Goal: Task Accomplishment & Management: Complete application form

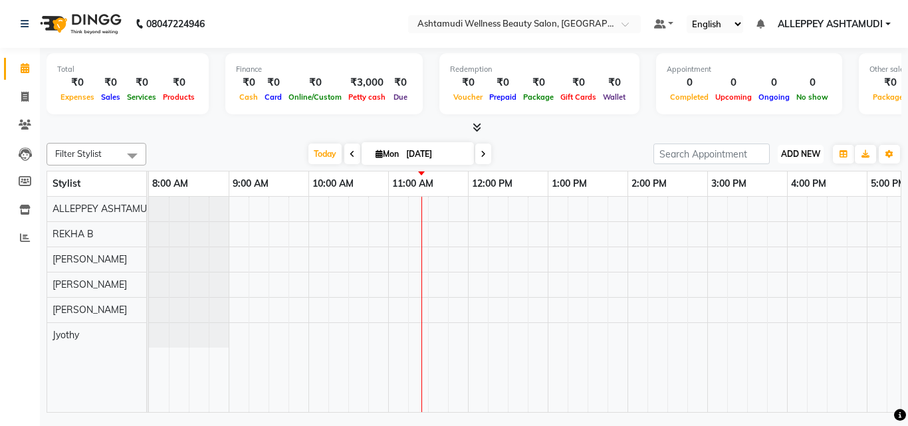
click at [803, 149] on span "ADD NEW" at bounding box center [800, 154] width 39 height 10
click at [762, 182] on link "Add Invoice" at bounding box center [770, 196] width 105 height 17
select select "4626"
select select "service"
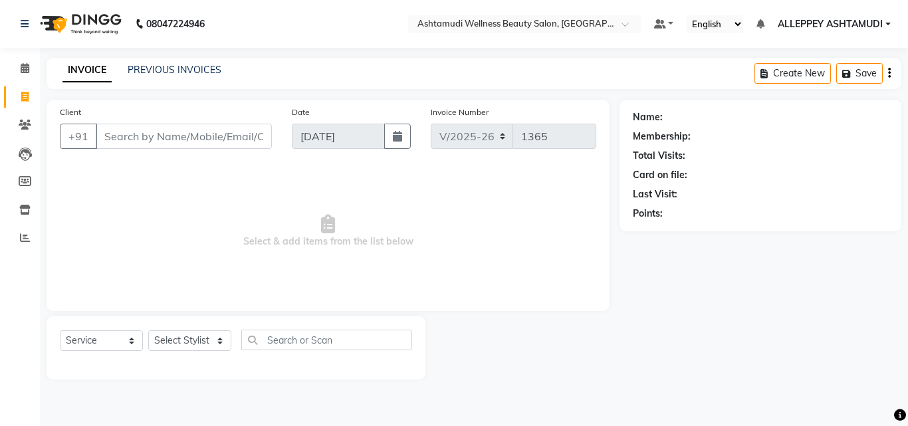
click at [237, 134] on input "Client" at bounding box center [184, 136] width 176 height 25
click at [175, 182] on select "Select Stylist ALLEPPEY ASHTAMUDI Jyothy [PERSON_NAME] [PERSON_NAME]" at bounding box center [189, 340] width 83 height 21
select select "57585"
click at [148, 182] on select "Select Stylist ALLEPPEY ASHTAMUDI Jyothy [PERSON_NAME] [PERSON_NAME]" at bounding box center [189, 340] width 83 height 21
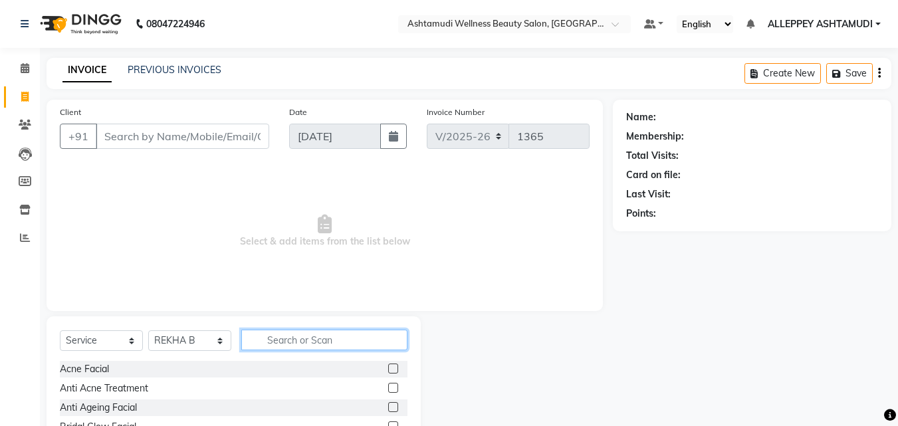
click at [312, 182] on input "text" at bounding box center [324, 340] width 166 height 21
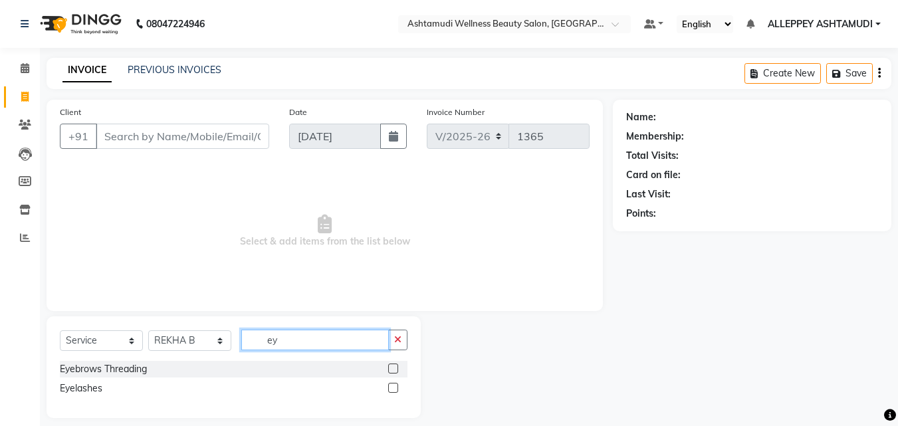
type input "ey"
click at [391, 182] on label at bounding box center [393, 369] width 10 height 10
click at [391, 182] on input "checkbox" at bounding box center [392, 369] width 9 height 9
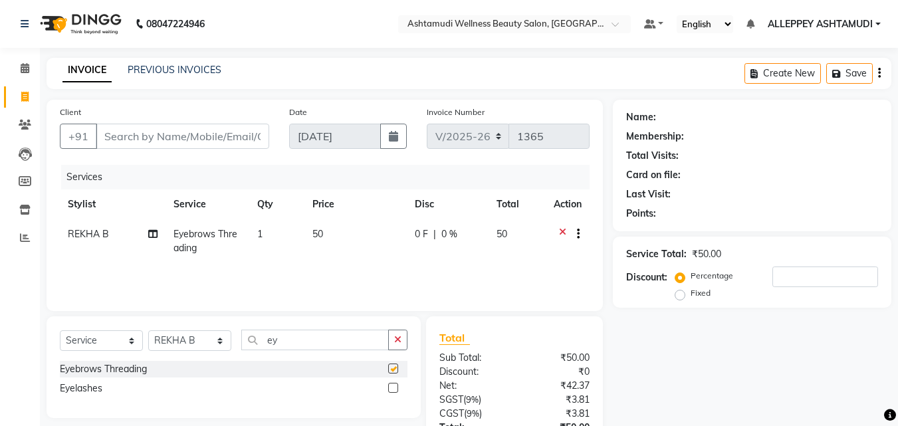
checkbox input "false"
click at [199, 138] on input "Client" at bounding box center [182, 136] width 173 height 25
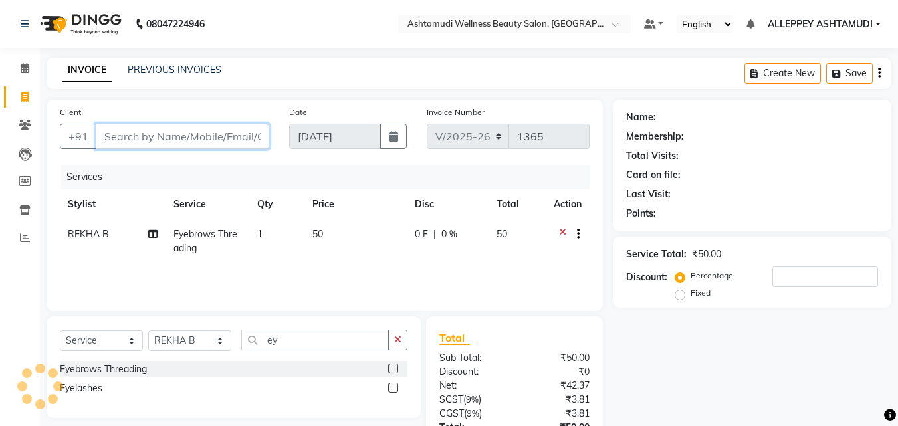
click at [172, 135] on input "Client" at bounding box center [182, 136] width 173 height 25
type input "9"
type input "0"
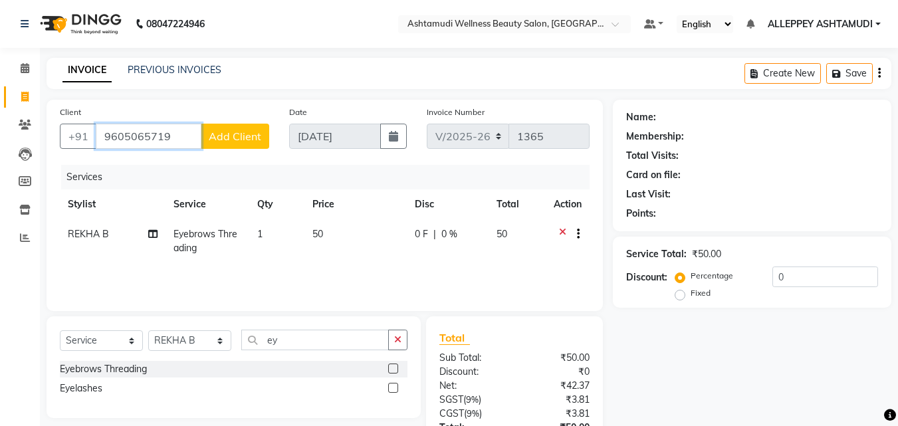
type input "9605065719"
click at [226, 136] on span "Add Client" at bounding box center [235, 136] width 53 height 13
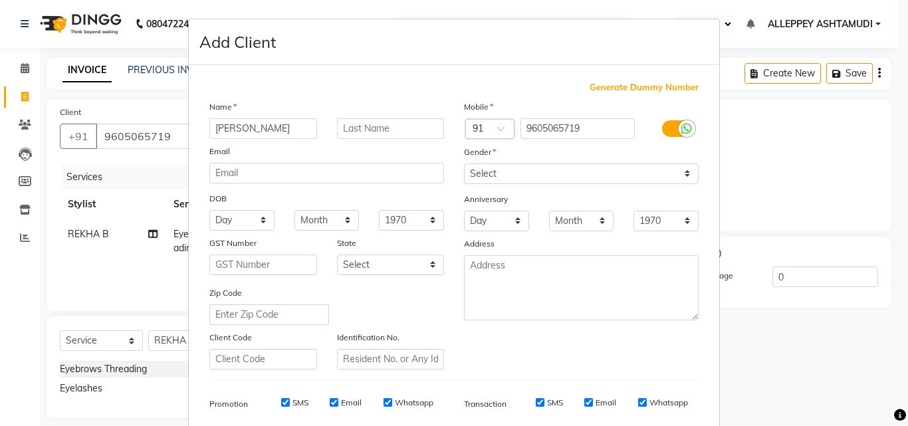
type input "[PERSON_NAME]"
click at [570, 171] on select "Select [DEMOGRAPHIC_DATA] [DEMOGRAPHIC_DATA] Other Prefer Not To Say" at bounding box center [581, 173] width 235 height 21
select select "[DEMOGRAPHIC_DATA]"
click at [464, 163] on select "Select [DEMOGRAPHIC_DATA] [DEMOGRAPHIC_DATA] Other Prefer Not To Say" at bounding box center [581, 173] width 235 height 21
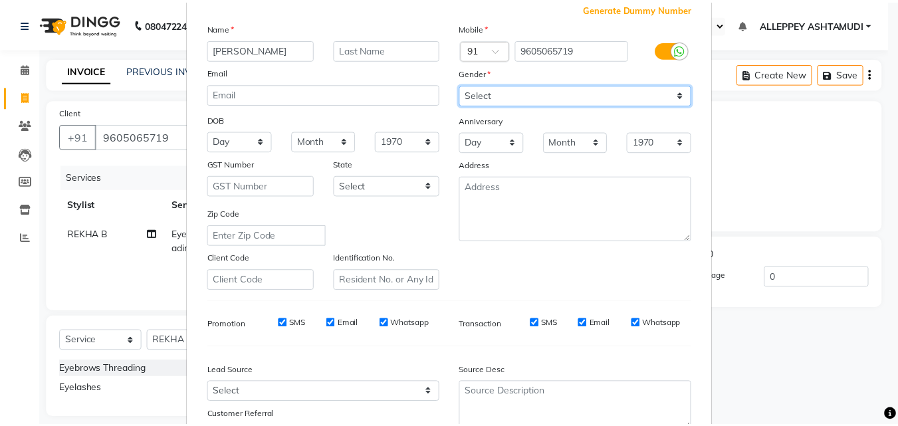
scroll to position [187, 0]
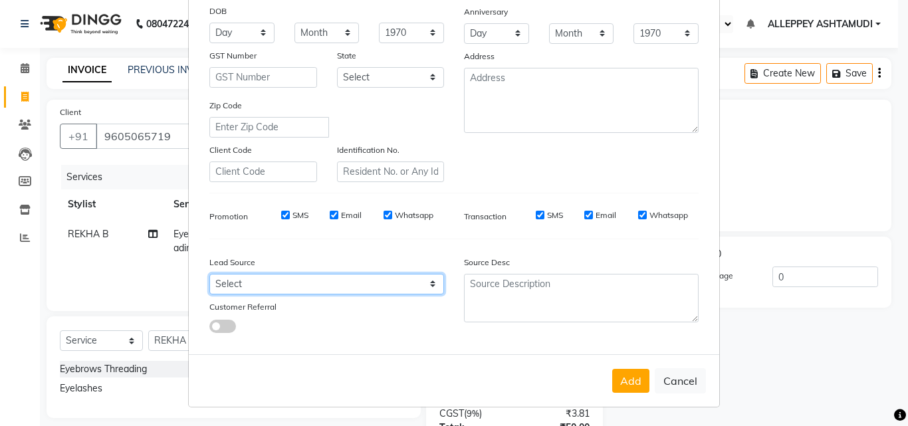
click at [356, 182] on select "Select Walk-in Referral Internet Friend Word of Mouth Advertisement Facebook Ju…" at bounding box center [326, 284] width 235 height 21
select select "31316"
click at [209, 182] on select "Select Walk-in Referral Internet Friend Word of Mouth Advertisement Facebook Ju…" at bounding box center [326, 284] width 235 height 21
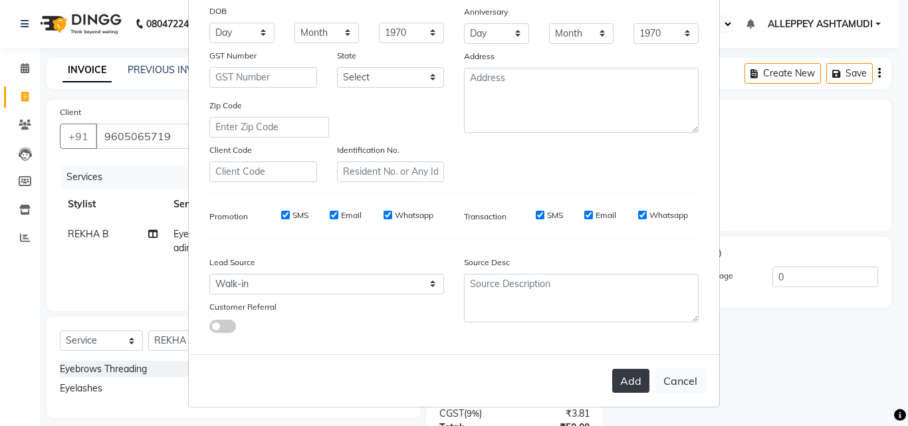
click at [626, 182] on button "Add" at bounding box center [630, 381] width 37 height 24
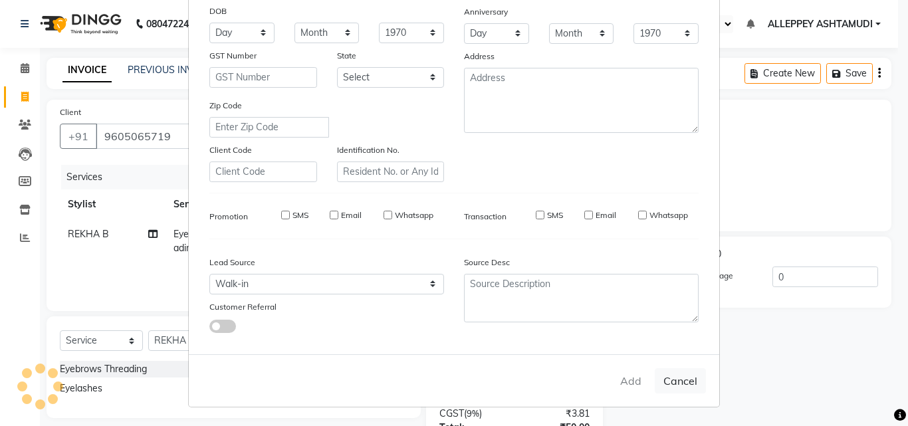
select select
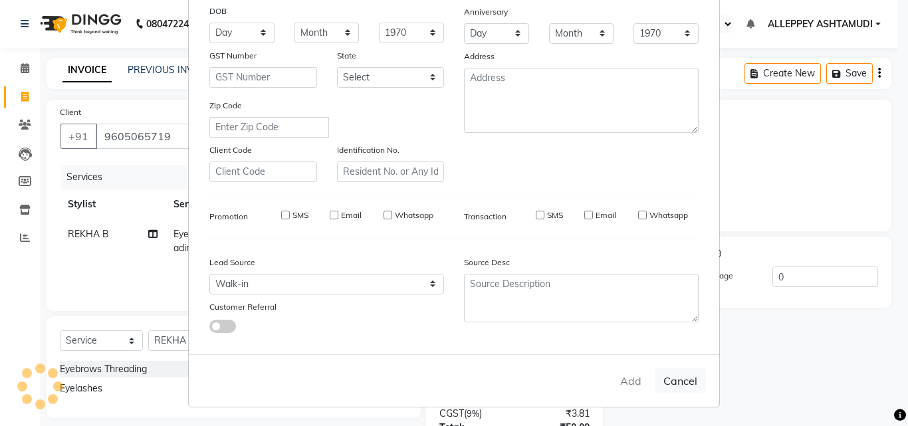
select select
checkbox input "false"
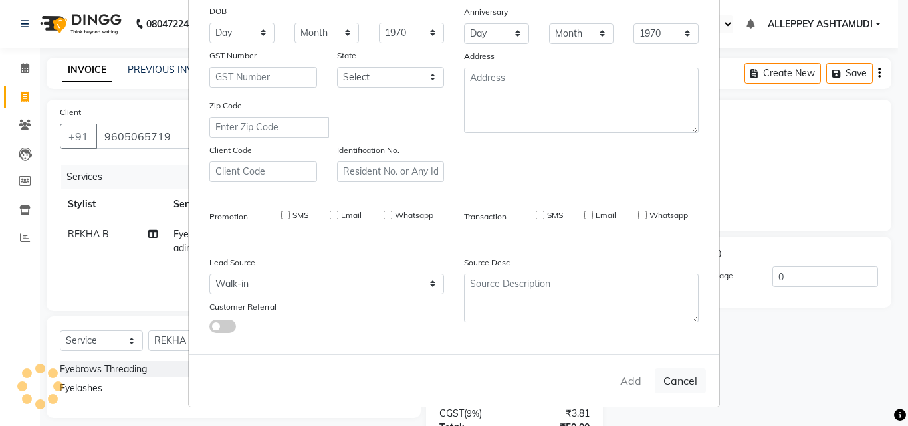
checkbox input "false"
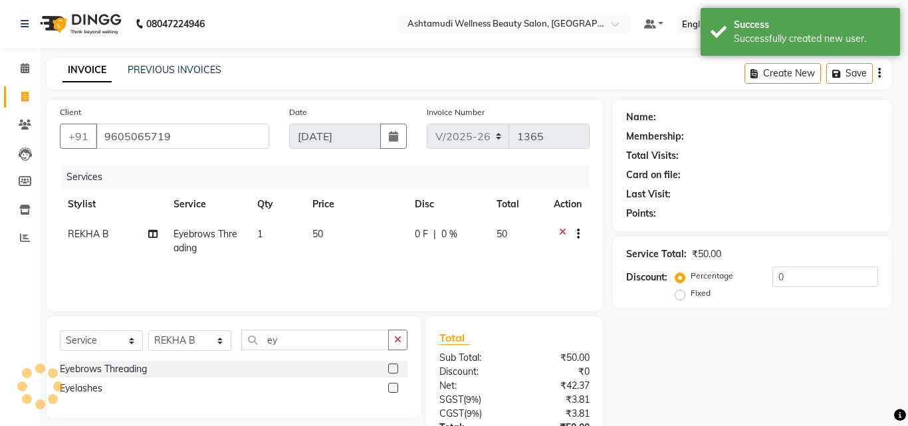
select select "1: Object"
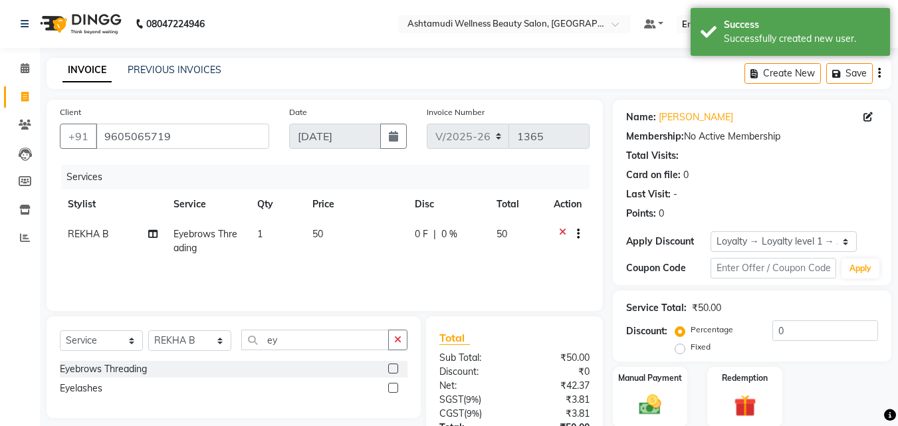
click at [261, 182] on span "1" at bounding box center [259, 234] width 5 height 12
select select "57585"
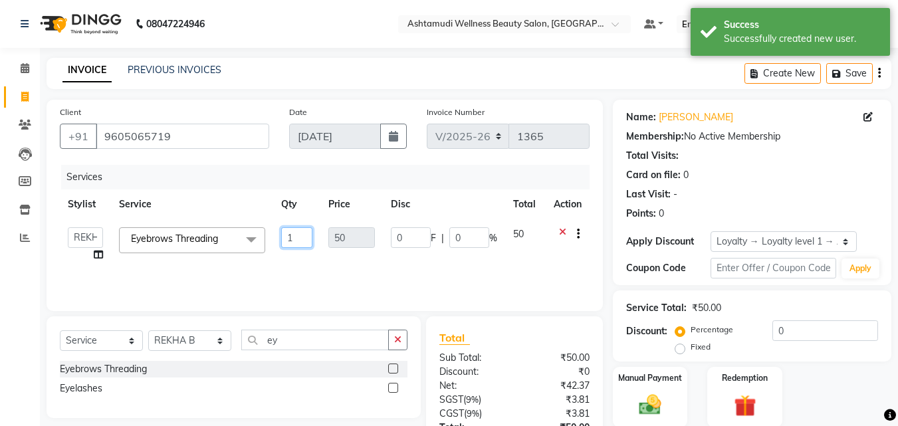
click at [297, 182] on input "1" at bounding box center [297, 237] width 32 height 21
type input "2"
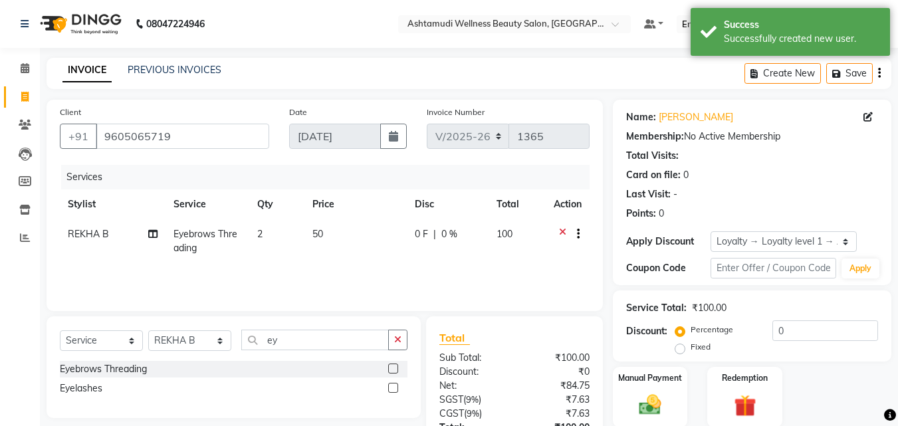
click at [294, 182] on td "2" at bounding box center [276, 241] width 55 height 44
select select "57585"
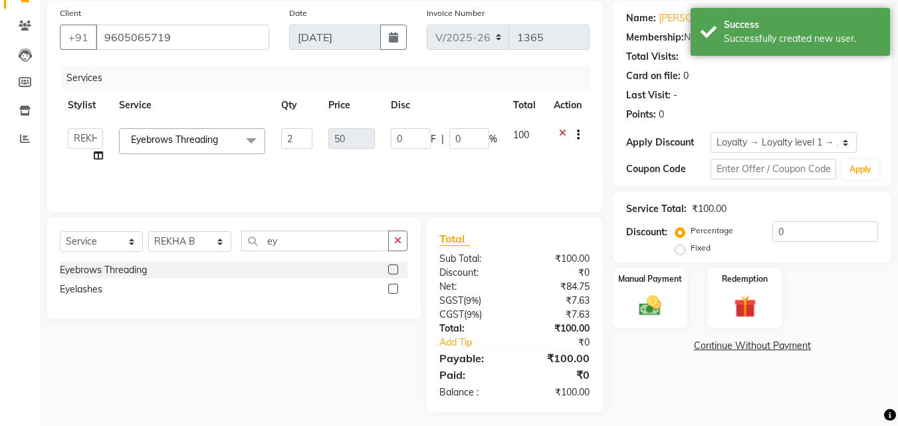
scroll to position [106, 0]
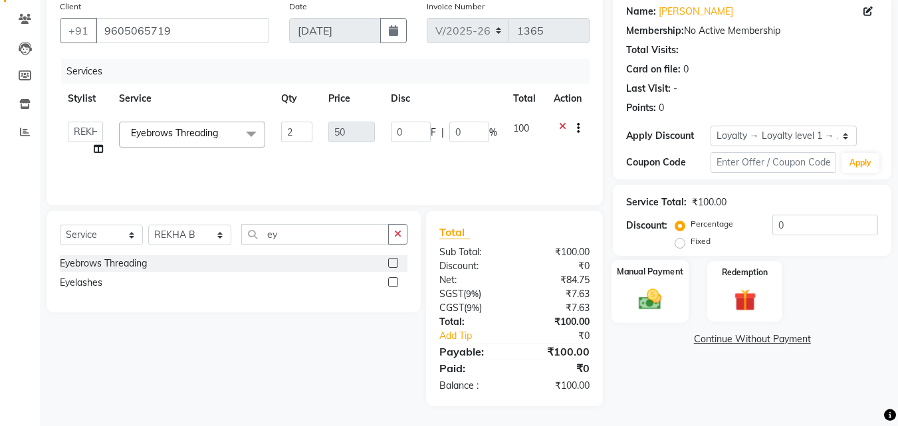
click at [656, 182] on label "Manual Payment" at bounding box center [650, 271] width 66 height 13
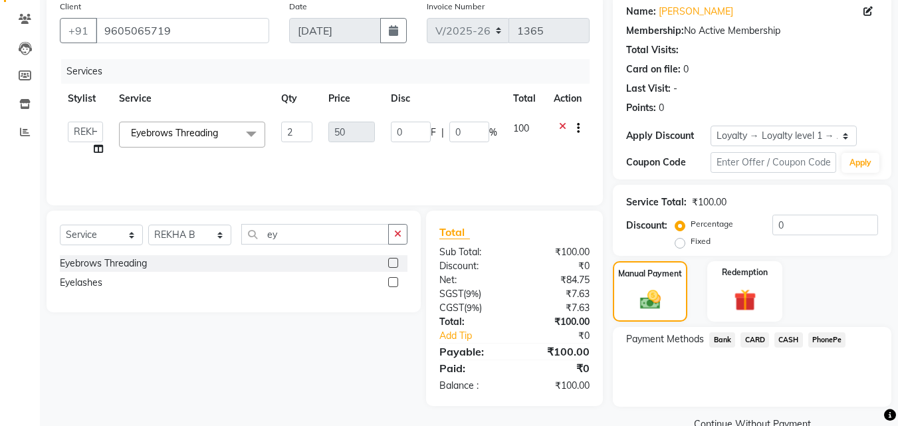
click at [789, 182] on span "CASH" at bounding box center [788, 339] width 29 height 15
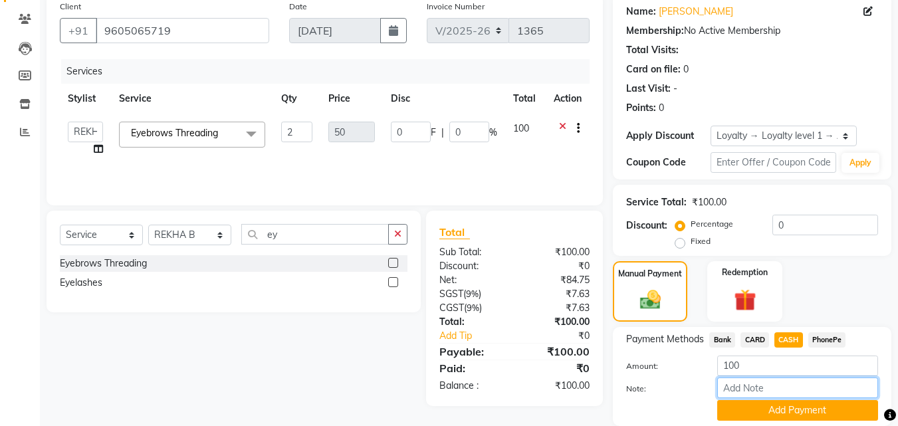
click at [795, 182] on input "Note:" at bounding box center [797, 387] width 161 height 21
type input "[PERSON_NAME]"
click at [817, 182] on button "Add Payment" at bounding box center [797, 410] width 161 height 21
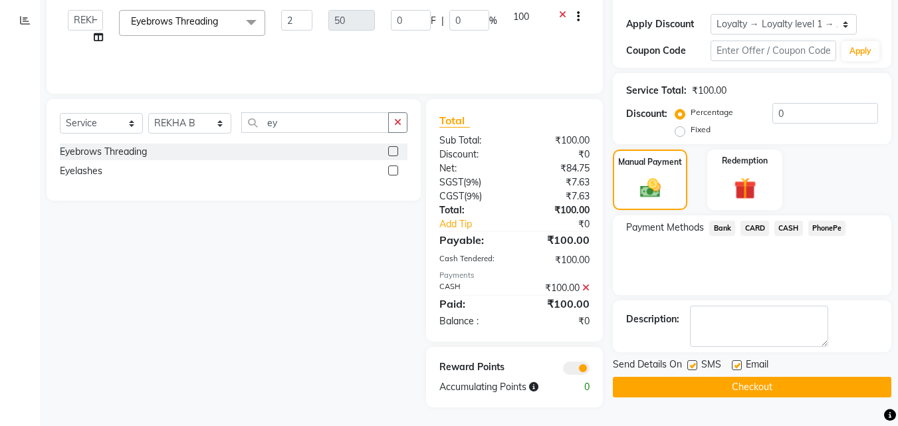
scroll to position [219, 0]
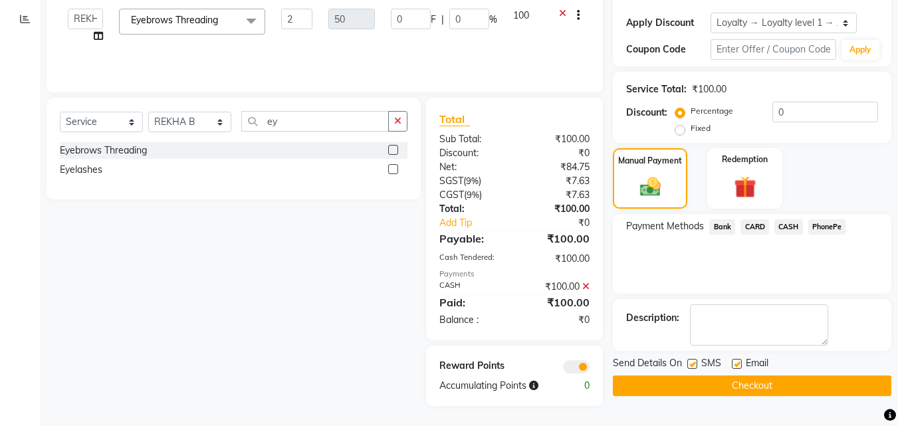
click at [828, 182] on div "Name: [PERSON_NAME] Membership: No Active Membership Total Visits: Card on file…" at bounding box center [757, 143] width 288 height 525
click at [828, 182] on button "Checkout" at bounding box center [752, 385] width 278 height 21
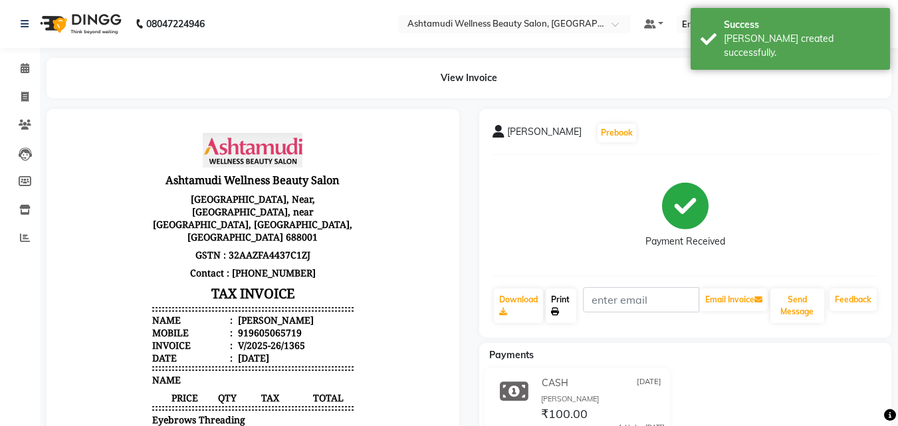
click at [568, 182] on link "Print" at bounding box center [561, 305] width 31 height 35
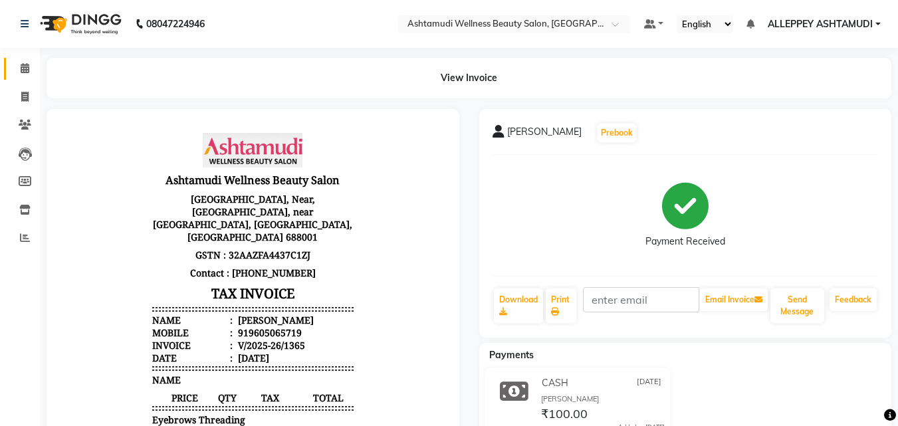
click at [20, 58] on link "Calendar" at bounding box center [20, 69] width 32 height 22
